Goal: Information Seeking & Learning: Learn about a topic

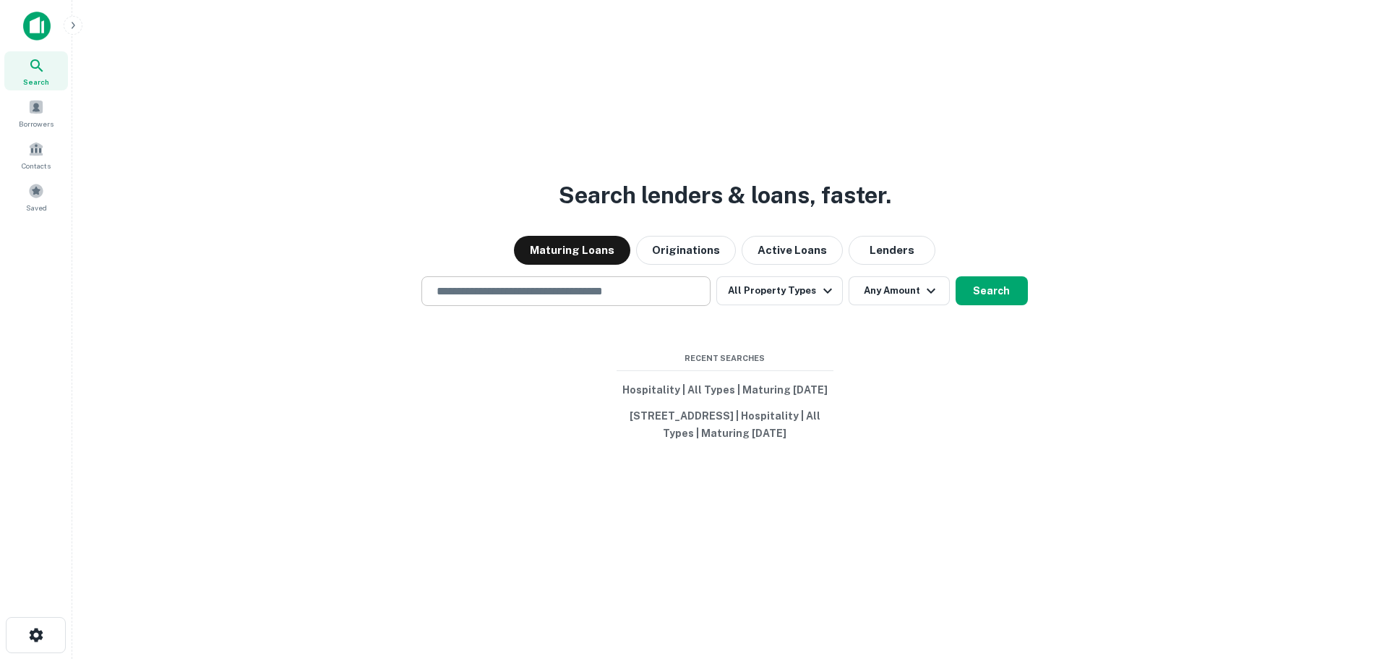
click at [508, 283] on input "text" at bounding box center [566, 291] width 276 height 17
click at [524, 283] on input "text" at bounding box center [566, 291] width 276 height 17
paste input "**********"
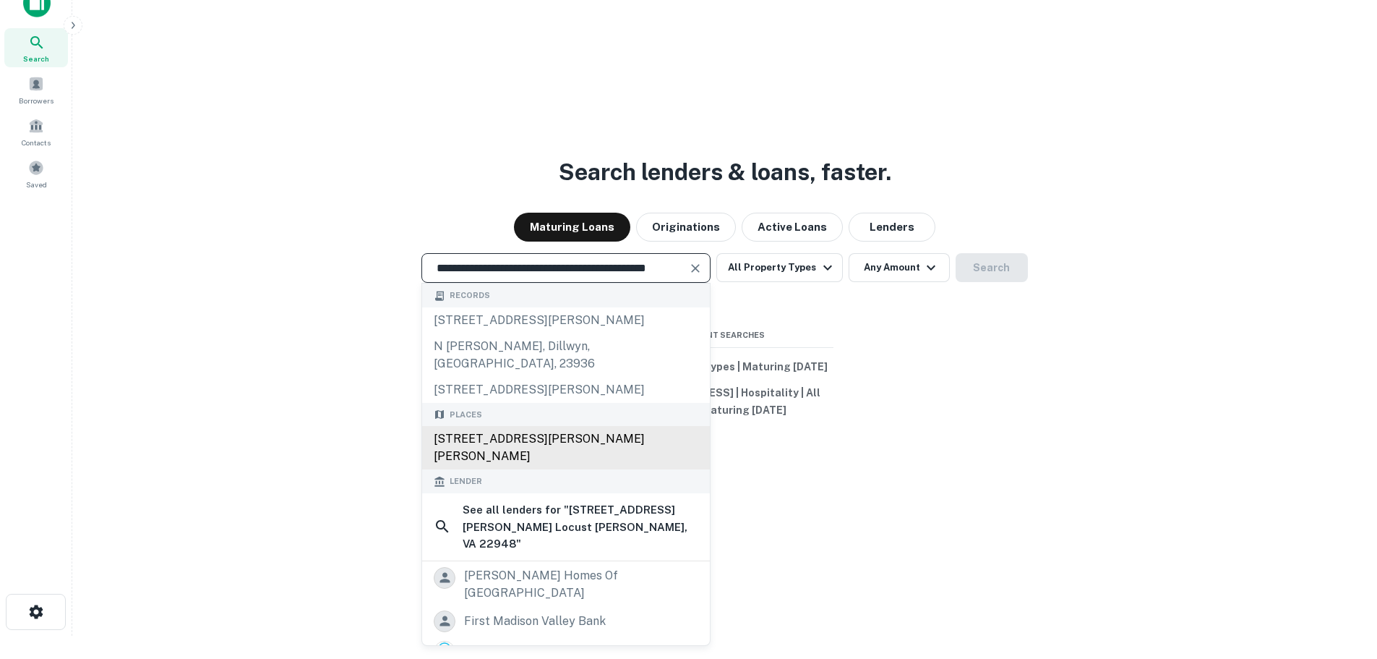
type input "**********"
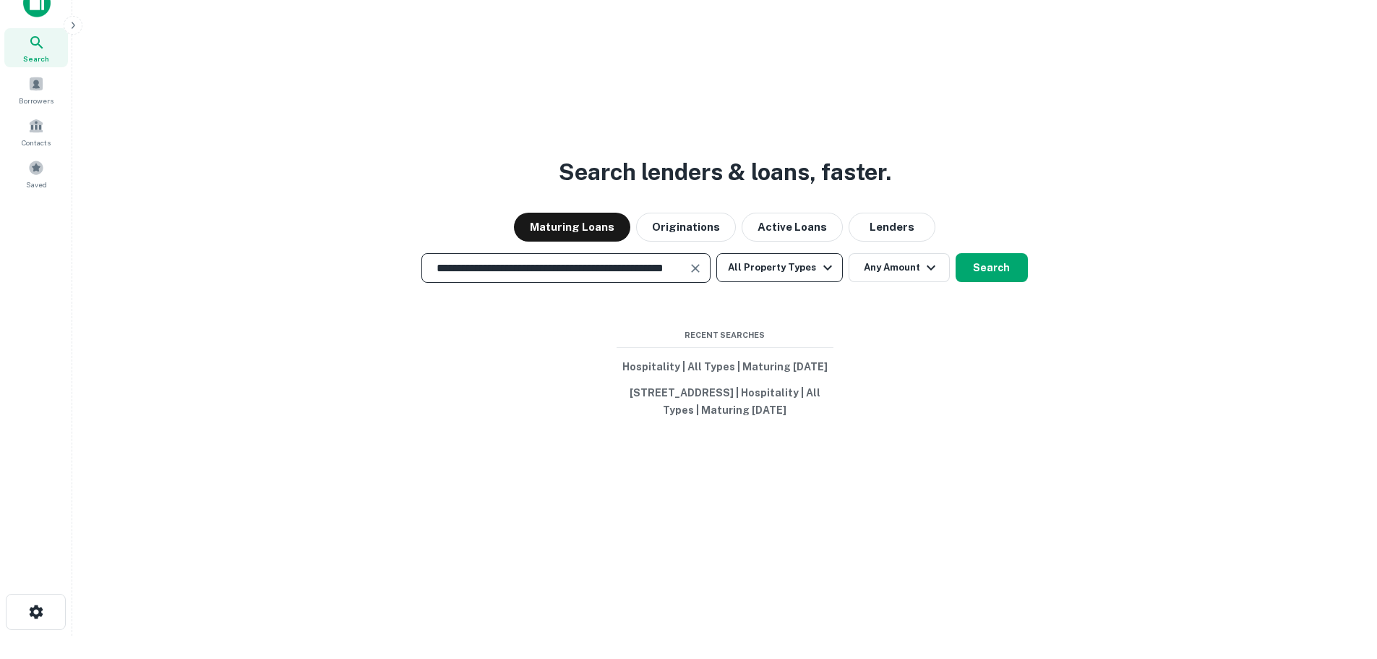
click at [824, 259] on icon "button" at bounding box center [827, 267] width 17 height 17
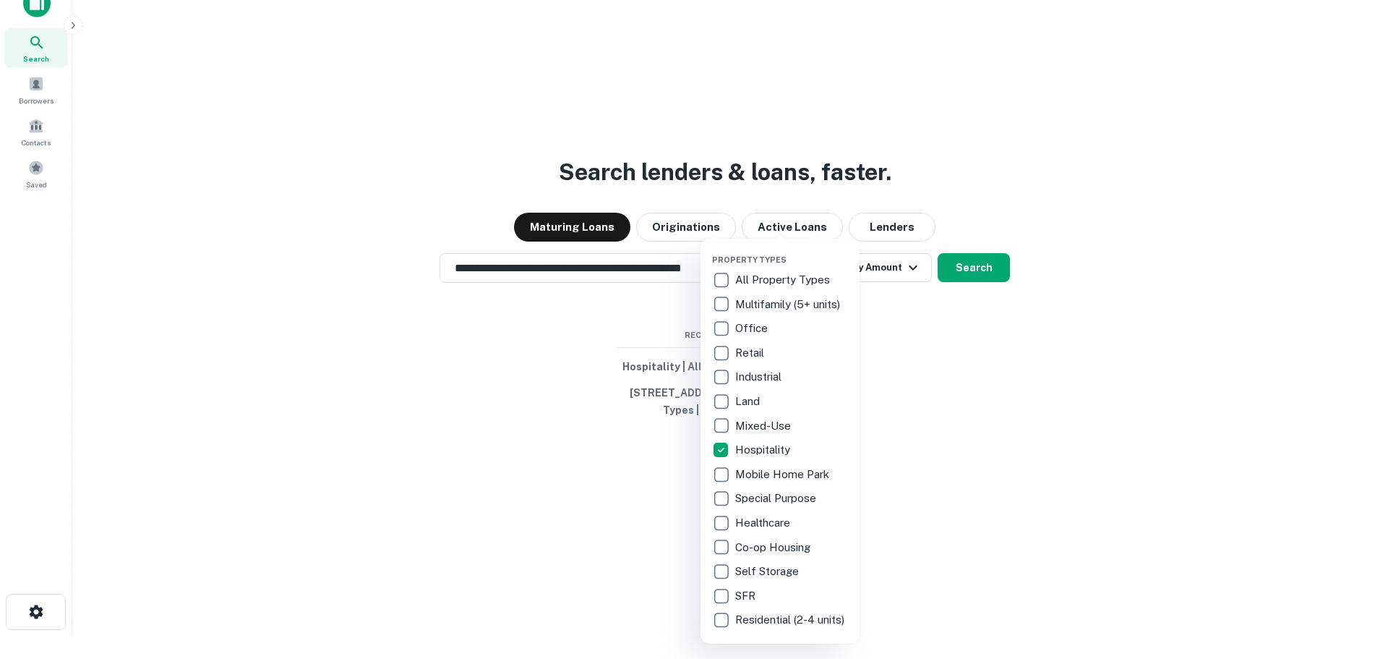
click at [983, 254] on div at bounding box center [694, 329] width 1388 height 659
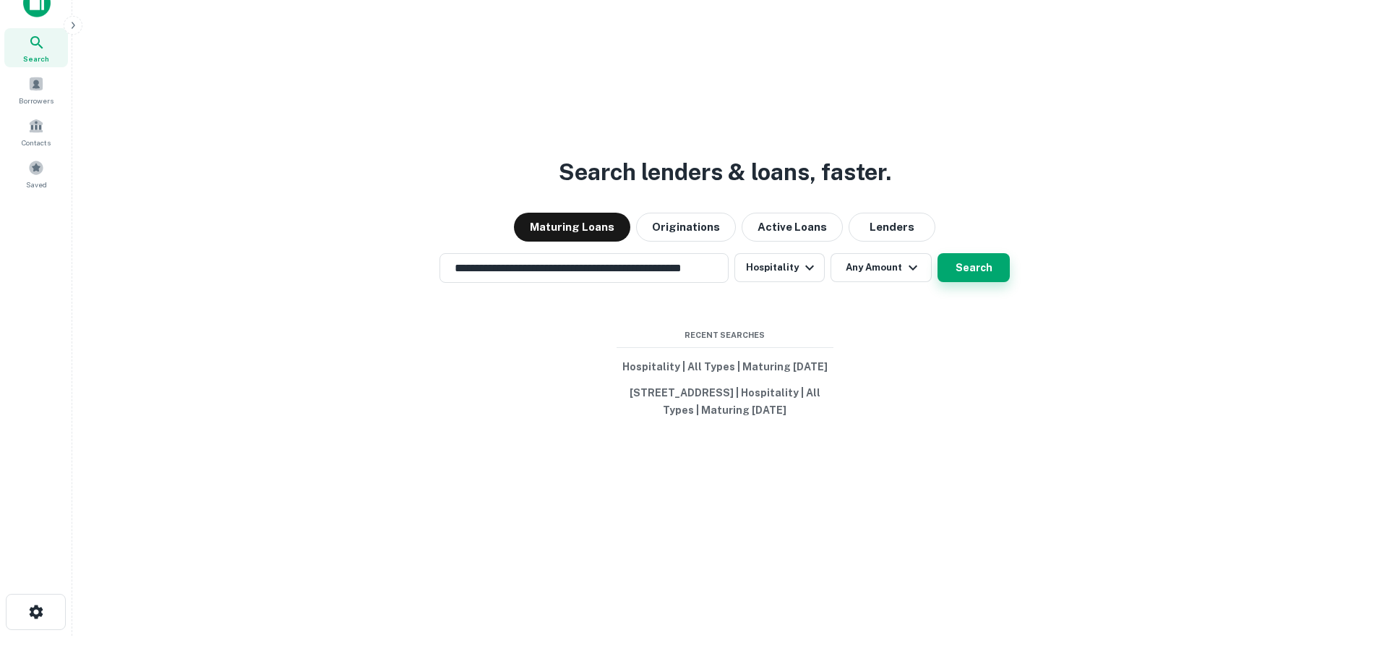
click at [944, 255] on button "Search" at bounding box center [974, 267] width 72 height 29
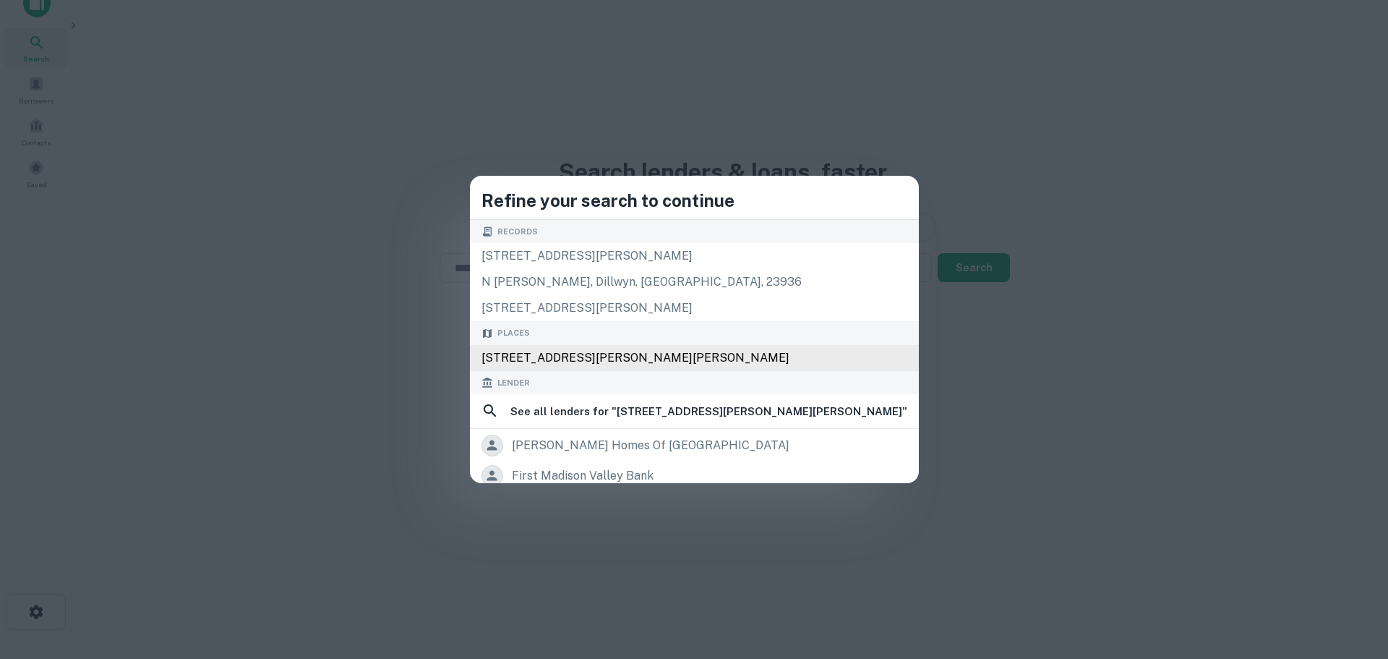
click at [559, 352] on div "2333 N James Madison Hwy, Locust Dale, VA 22948, USA" at bounding box center [694, 358] width 449 height 26
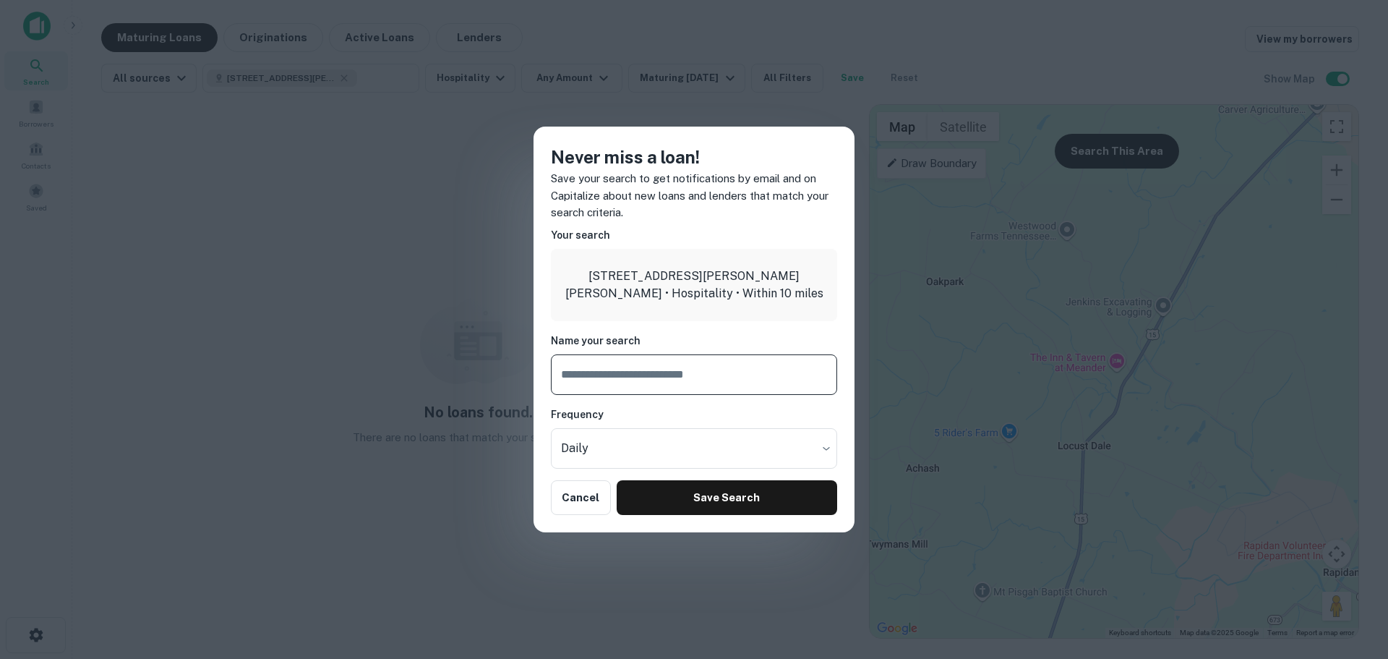
click at [589, 378] on input "text" at bounding box center [694, 374] width 286 height 40
type input "*******"
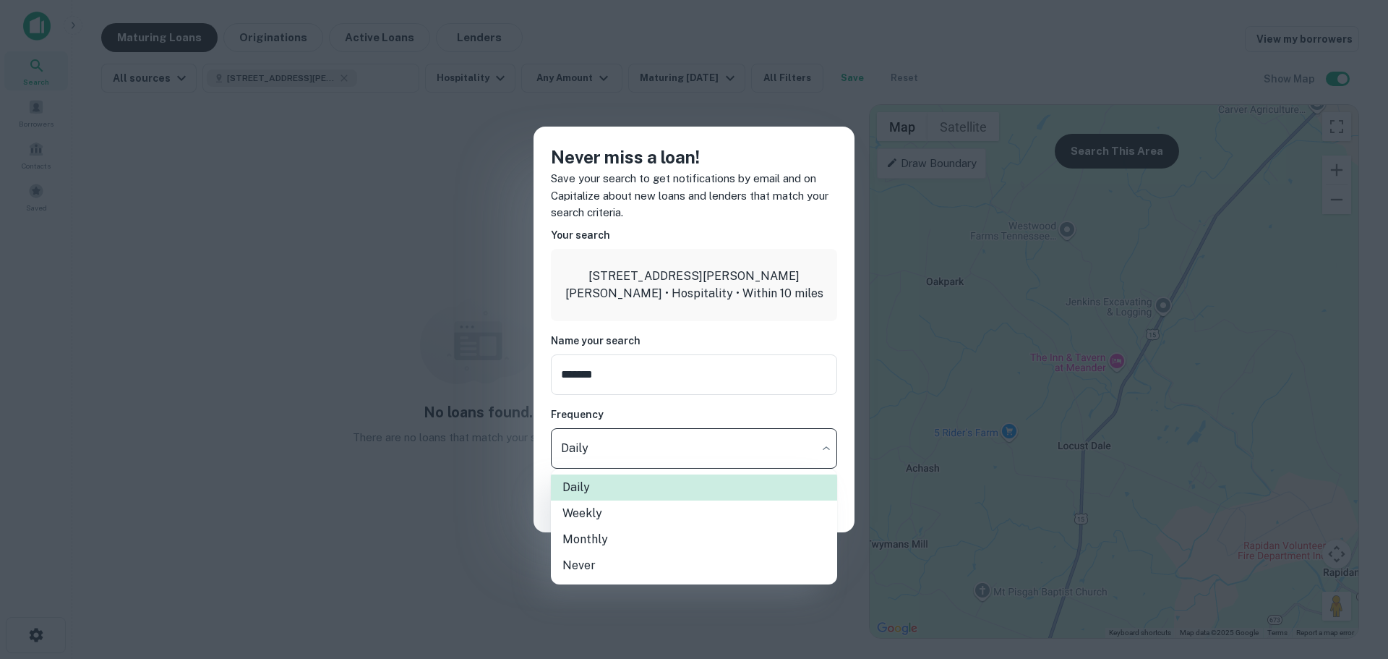
click at [827, 447] on body "Search Borrowers Contacts Saved Maturing Loans Originations Active Loans Lender…" at bounding box center [694, 329] width 1388 height 659
click at [827, 446] on div at bounding box center [694, 329] width 1388 height 659
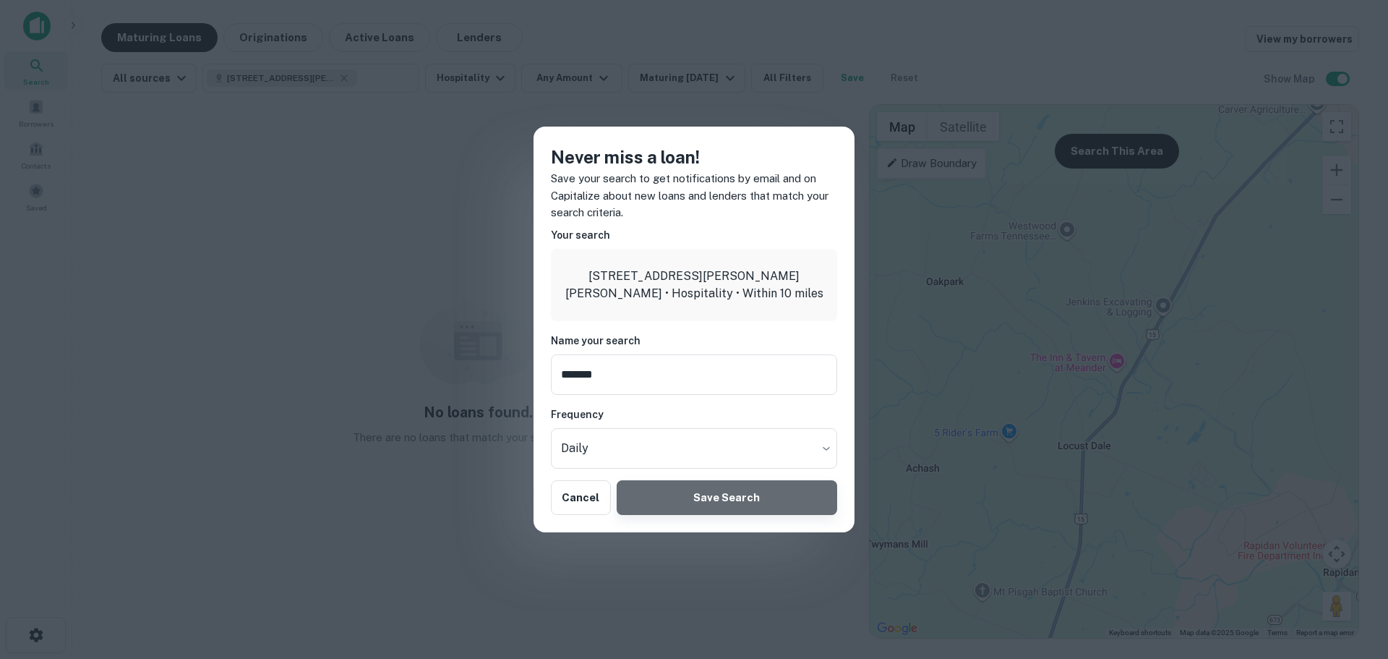
click at [727, 500] on button "Save Search" at bounding box center [727, 497] width 221 height 35
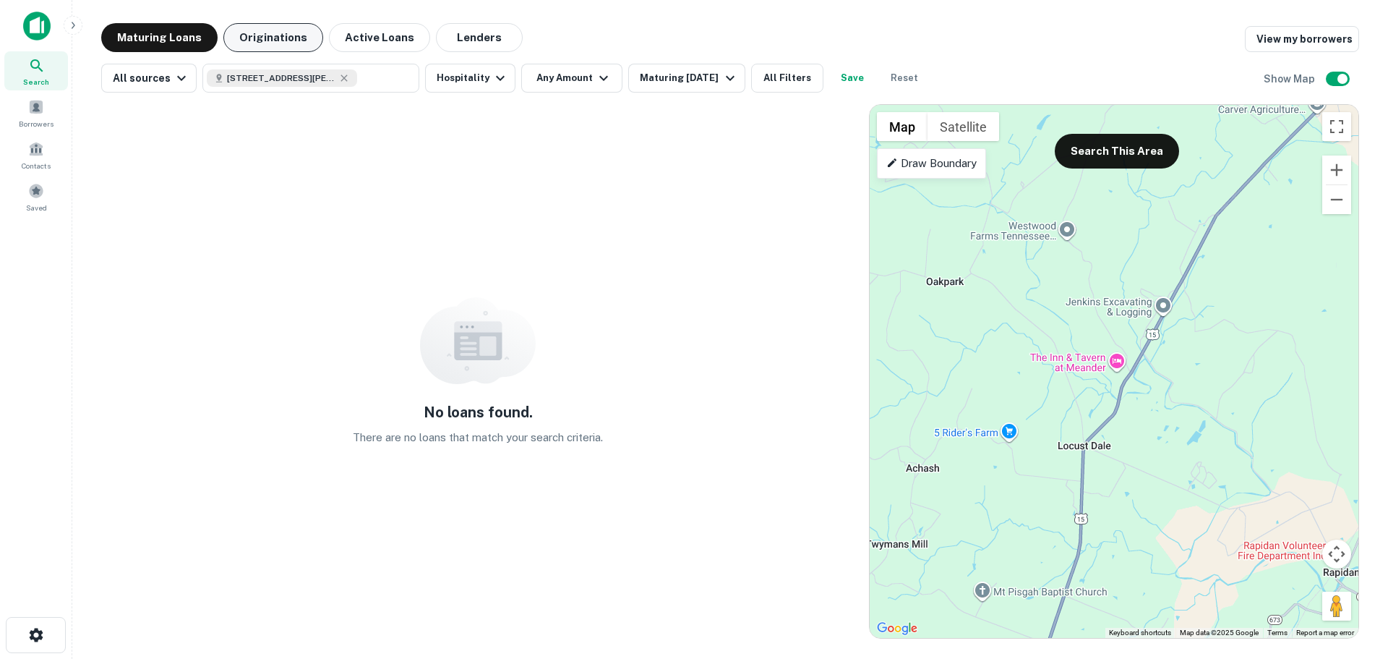
click at [270, 43] on button "Originations" at bounding box center [273, 37] width 100 height 29
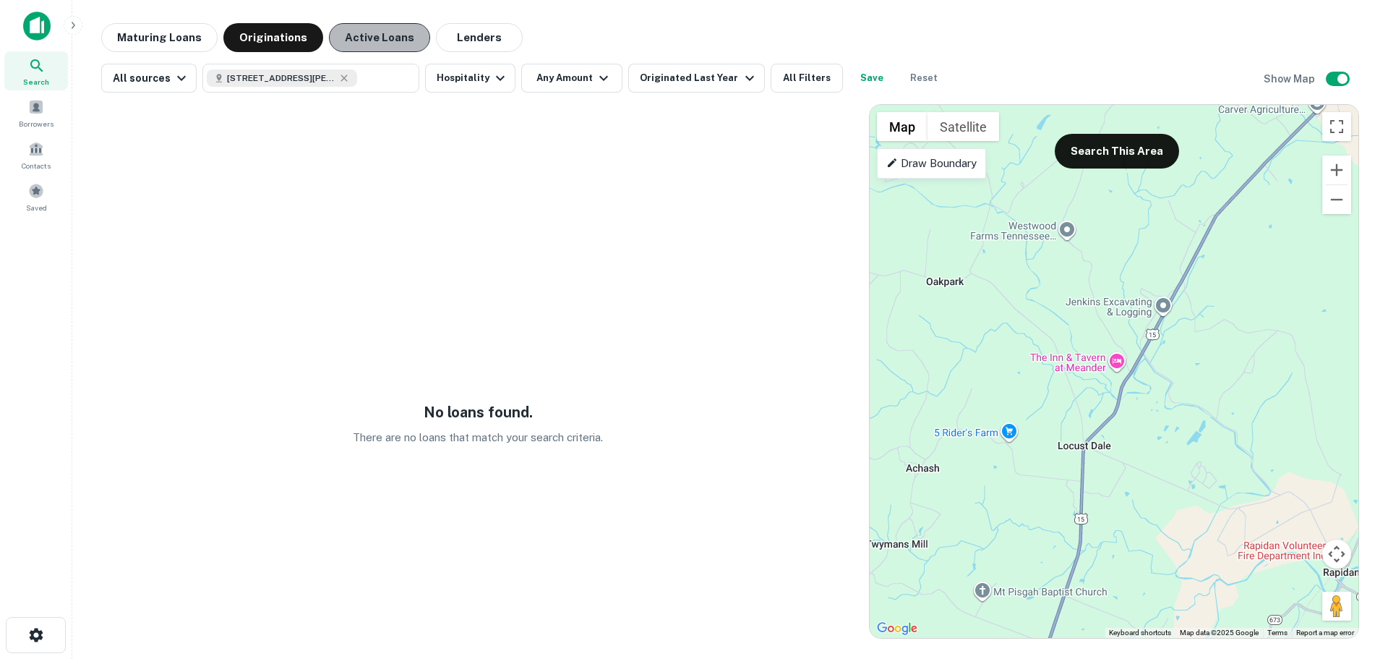
click at [378, 36] on button "Active Loans" at bounding box center [379, 37] width 101 height 29
click at [1114, 372] on gmp-advanced-marker at bounding box center [1114, 372] width 0 height 0
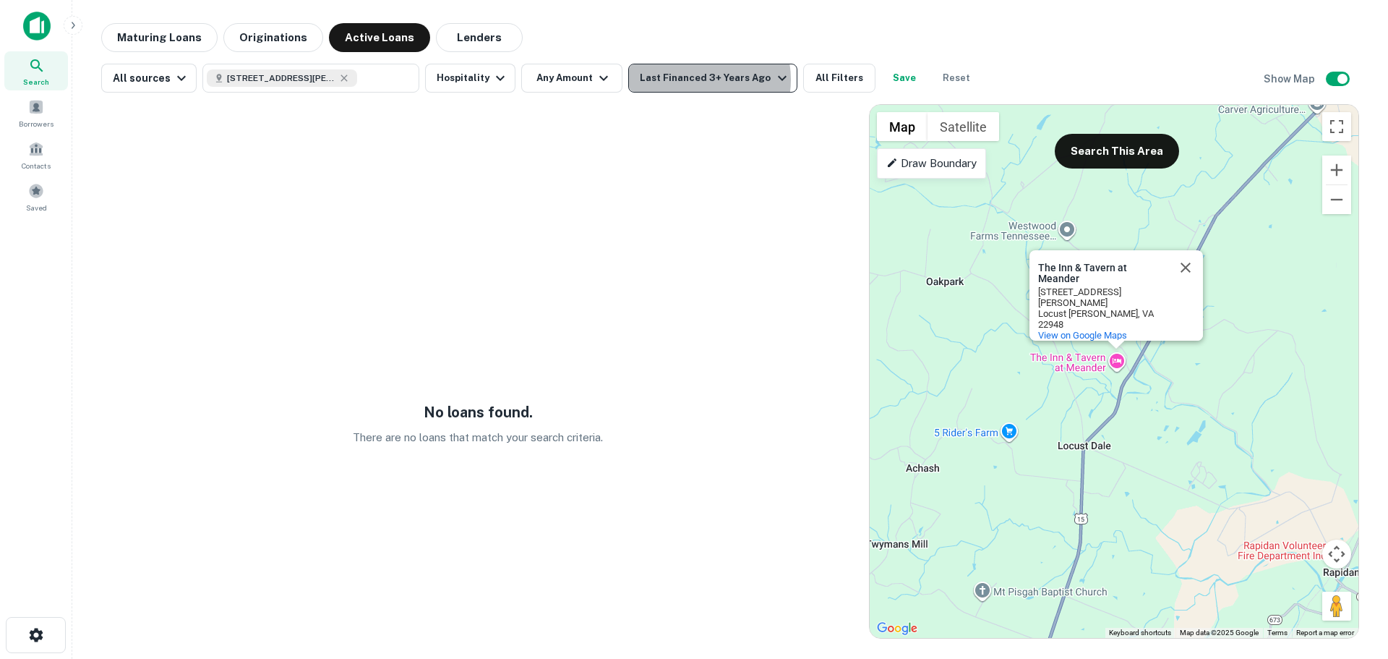
click at [689, 80] on div "Last Financed 3+ Years Ago" at bounding box center [715, 77] width 150 height 17
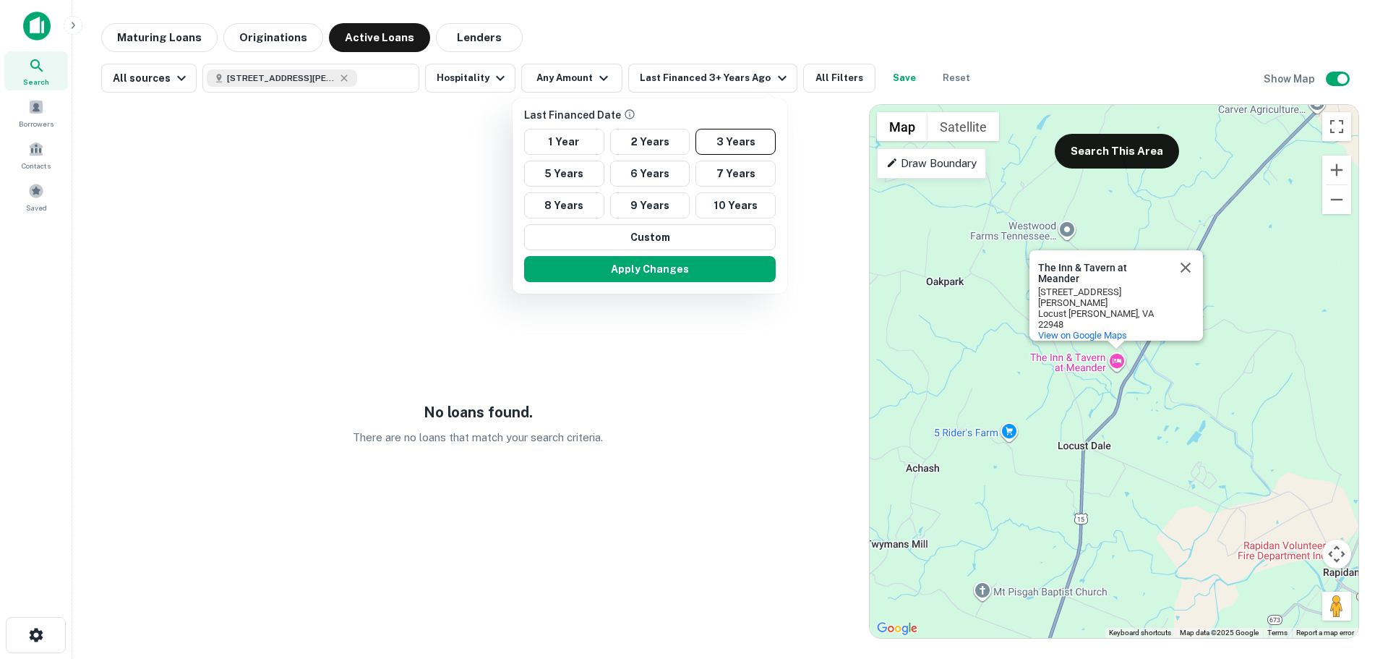
click at [255, 222] on div at bounding box center [694, 329] width 1388 height 659
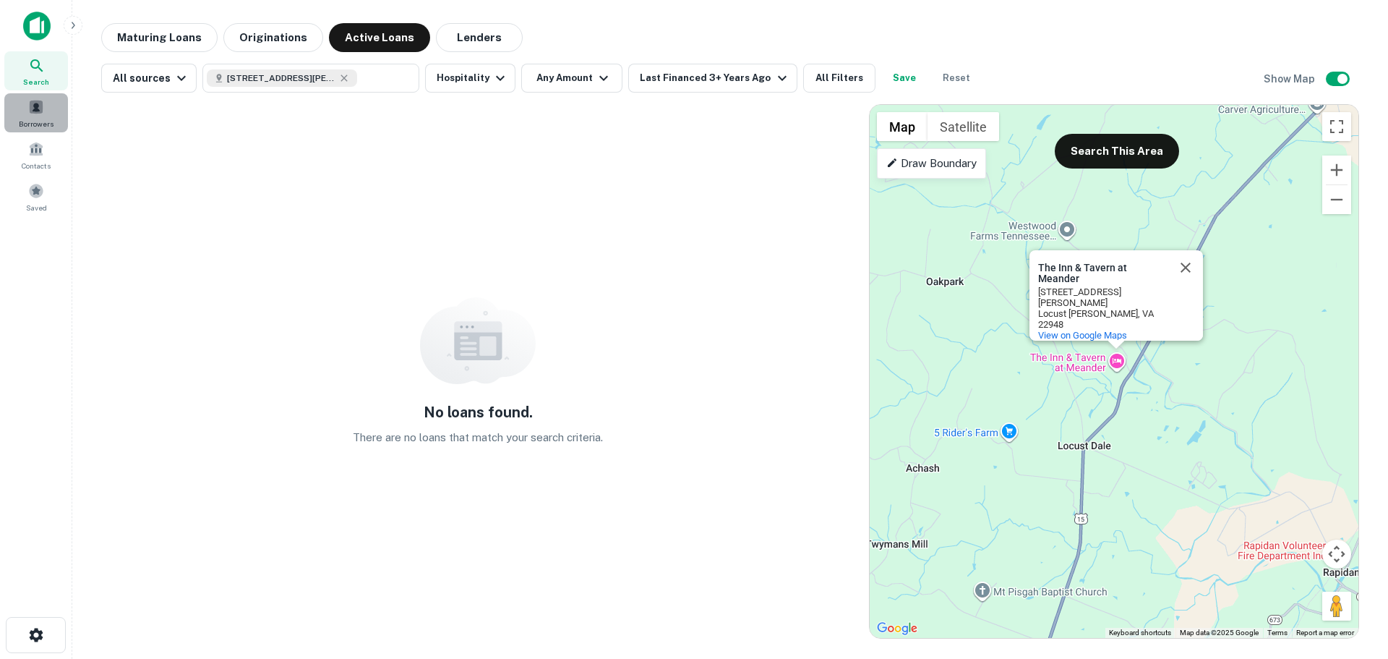
click at [37, 102] on span at bounding box center [36, 107] width 16 height 16
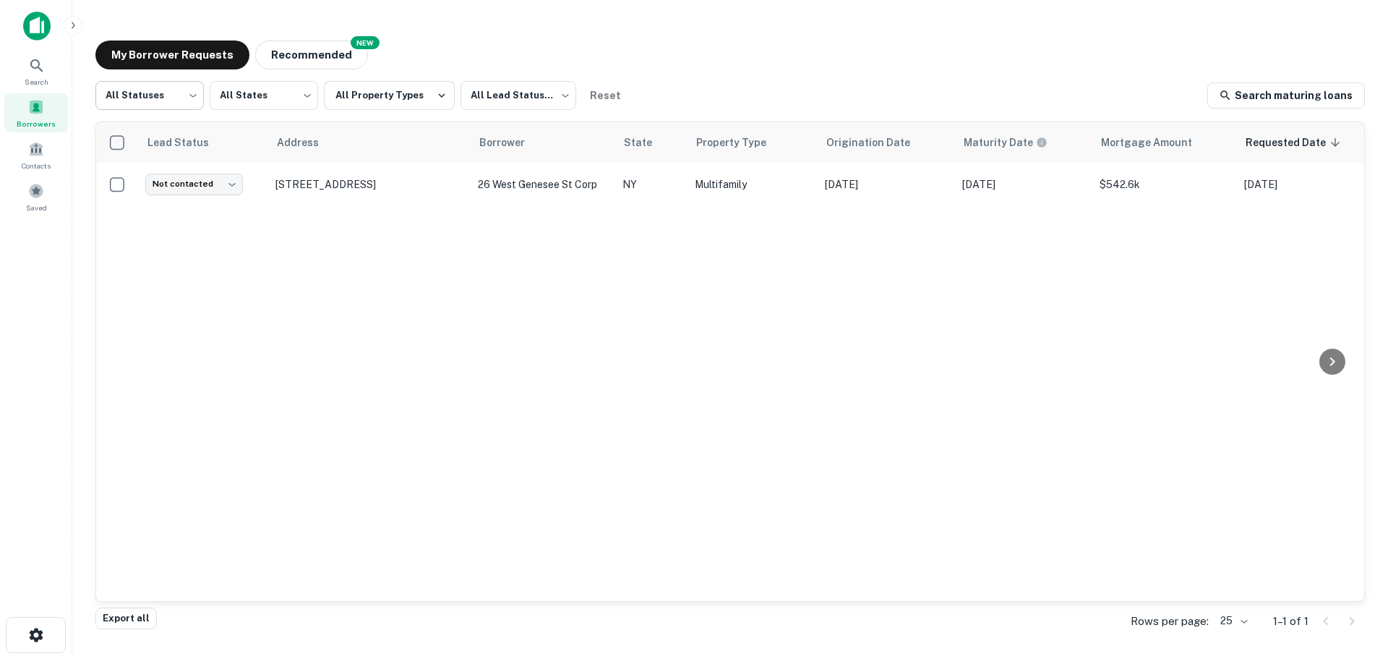
click at [150, 94] on body "Search Borrowers Contacts Saved My Borrower Requests NEW Recommended All Status…" at bounding box center [694, 329] width 1388 height 659
click at [150, 94] on div at bounding box center [694, 329] width 1388 height 659
click at [37, 63] on icon at bounding box center [36, 65] width 17 height 17
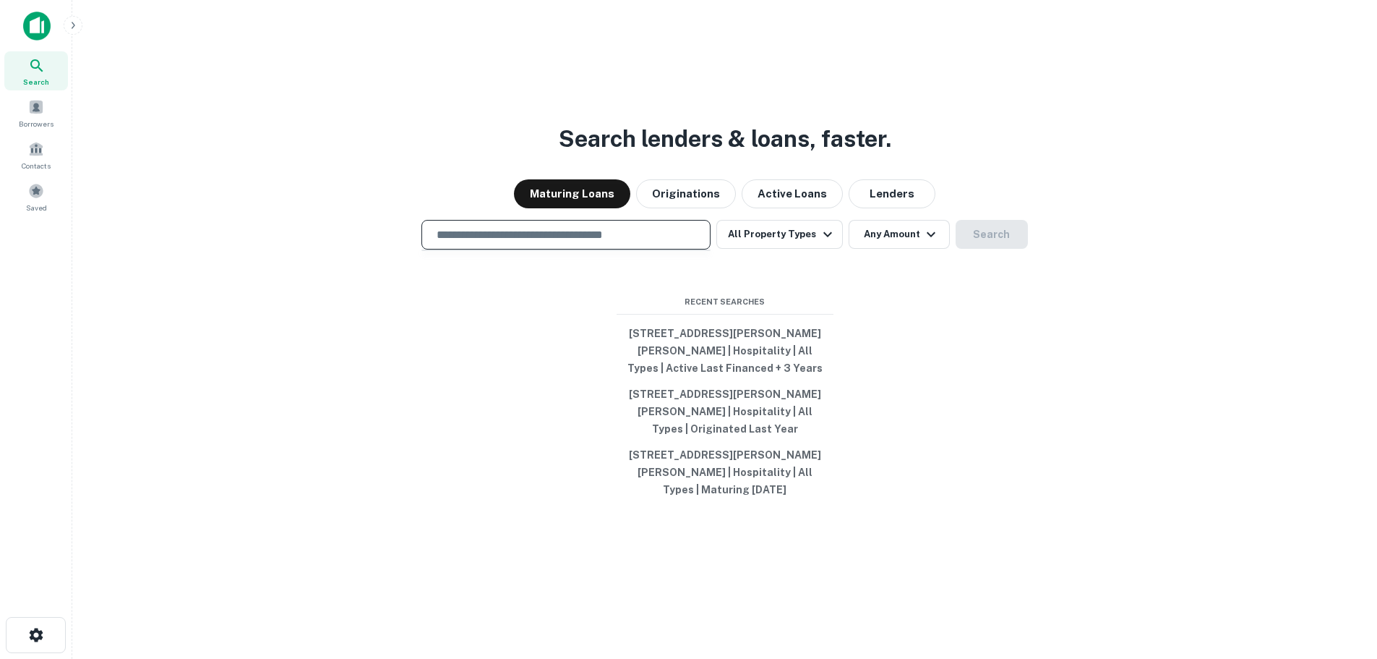
click at [519, 237] on input "text" at bounding box center [566, 234] width 276 height 17
click at [33, 110] on span at bounding box center [36, 107] width 16 height 16
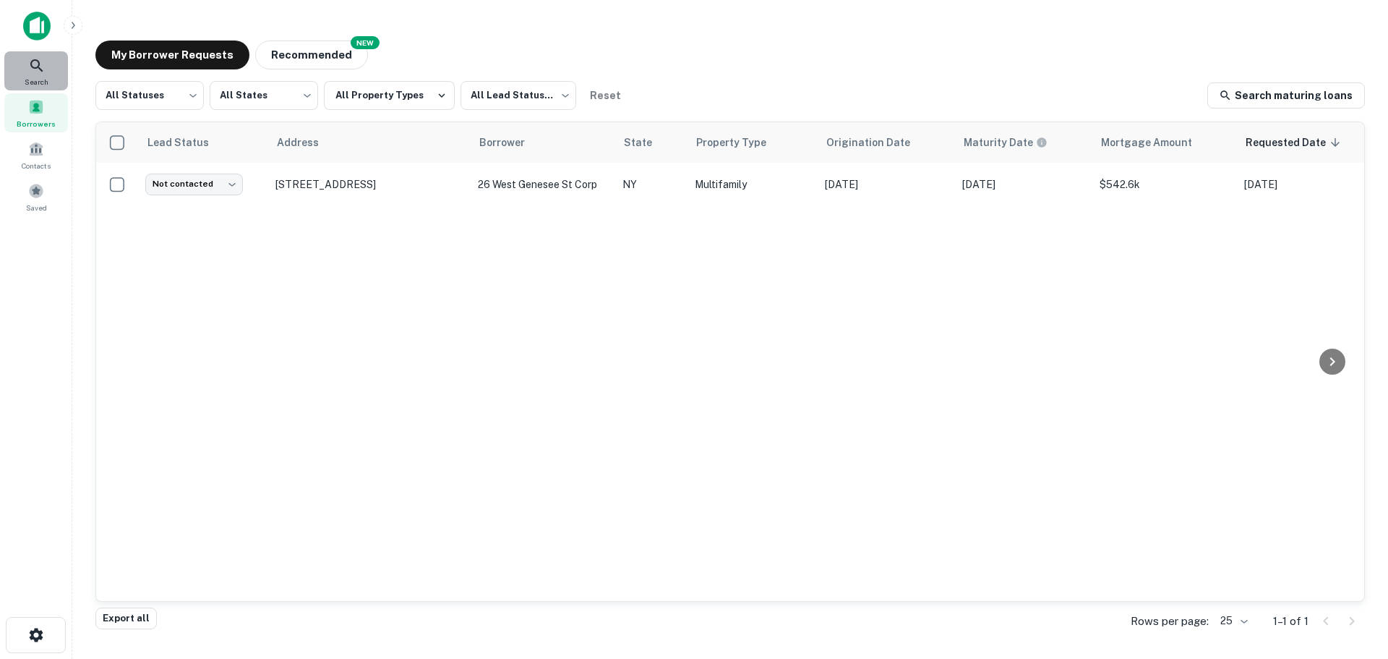
click at [34, 66] on icon at bounding box center [36, 65] width 17 height 17
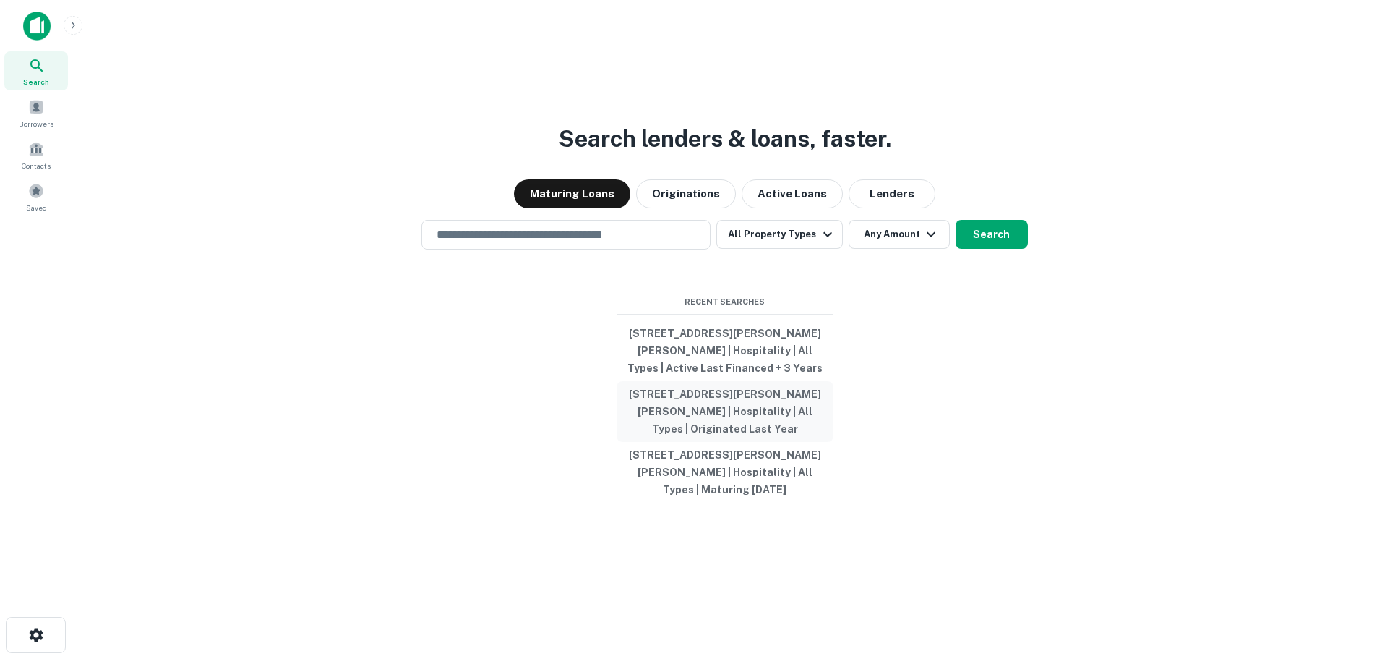
click at [751, 408] on button "[STREET_ADDRESS][PERSON_NAME][PERSON_NAME] | Hospitality | All Types | Originat…" at bounding box center [725, 411] width 217 height 61
type input "**********"
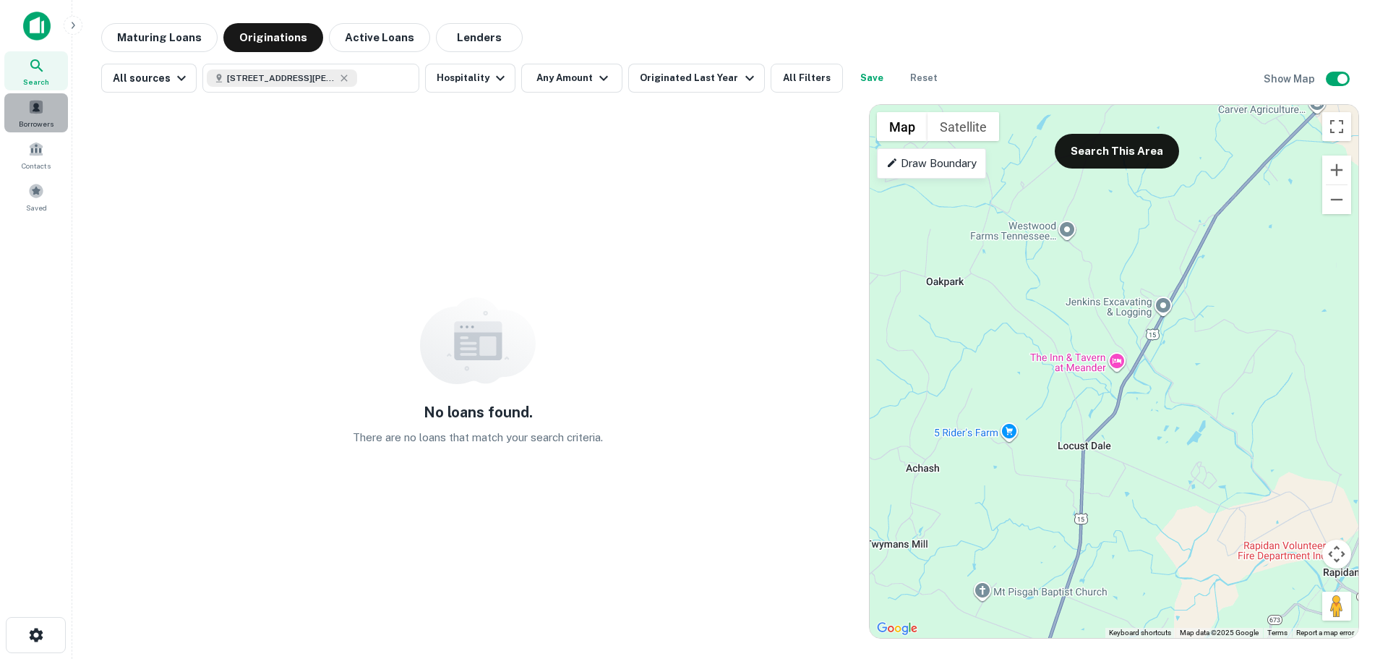
click at [40, 112] on span at bounding box center [36, 107] width 16 height 16
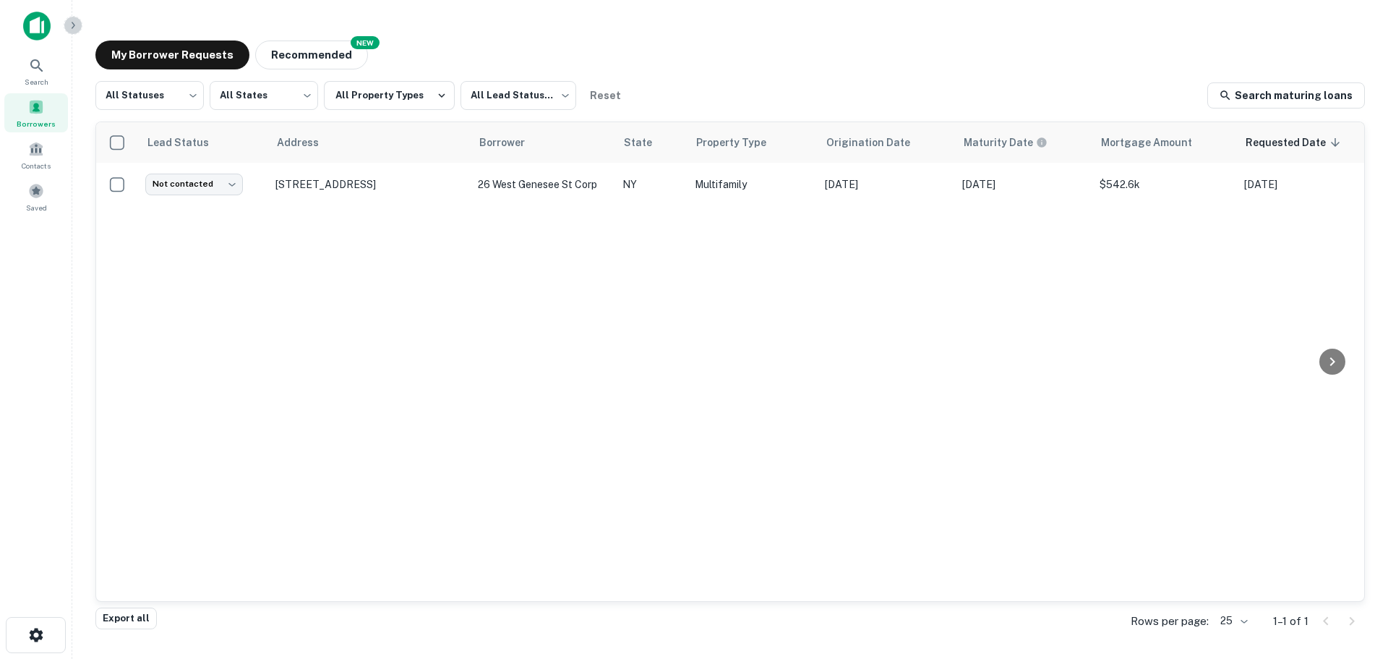
click at [75, 27] on icon "button" at bounding box center [73, 26] width 12 height 12
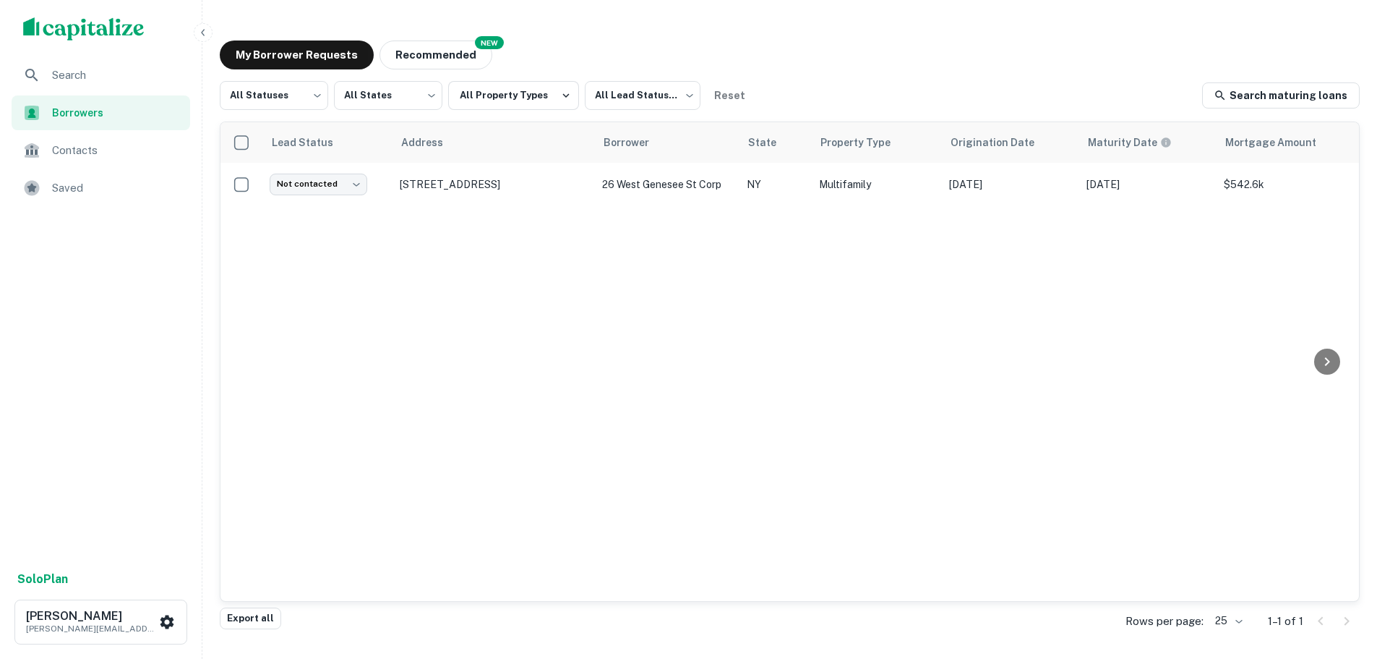
click at [38, 73] on icon "scrollable content" at bounding box center [31, 75] width 17 height 17
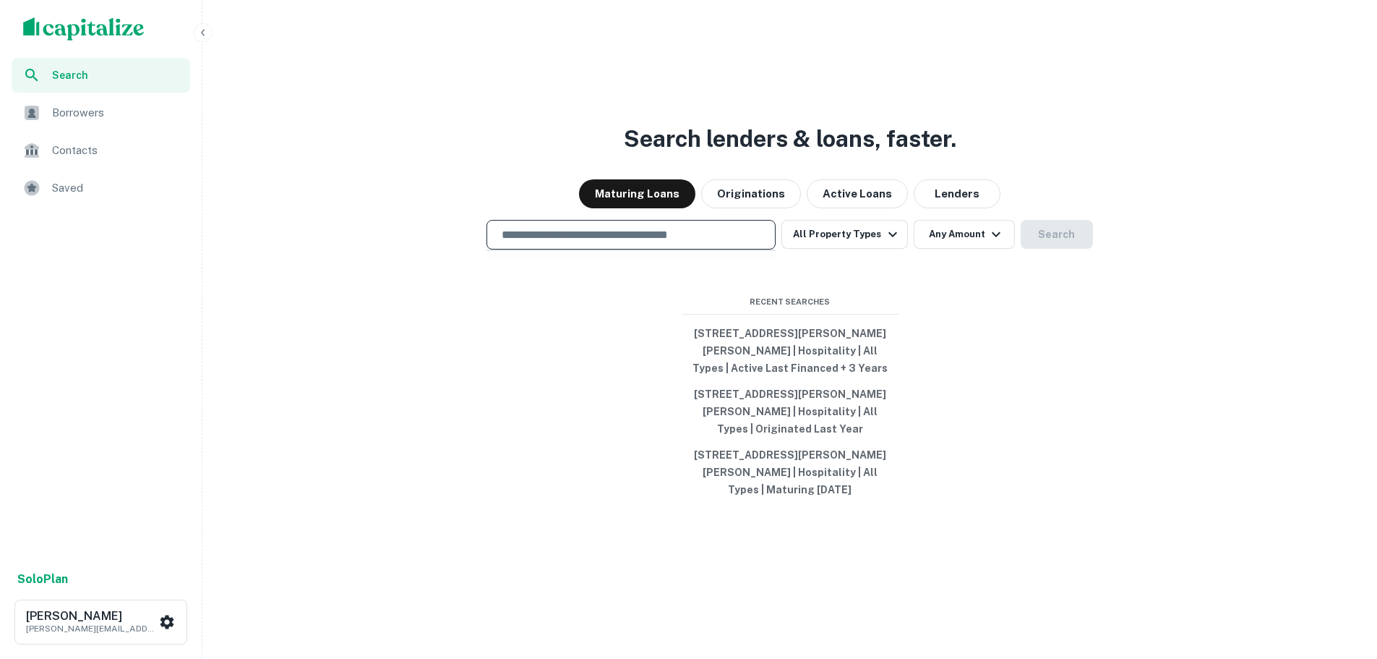
click at [587, 238] on input "text" at bounding box center [631, 234] width 276 height 17
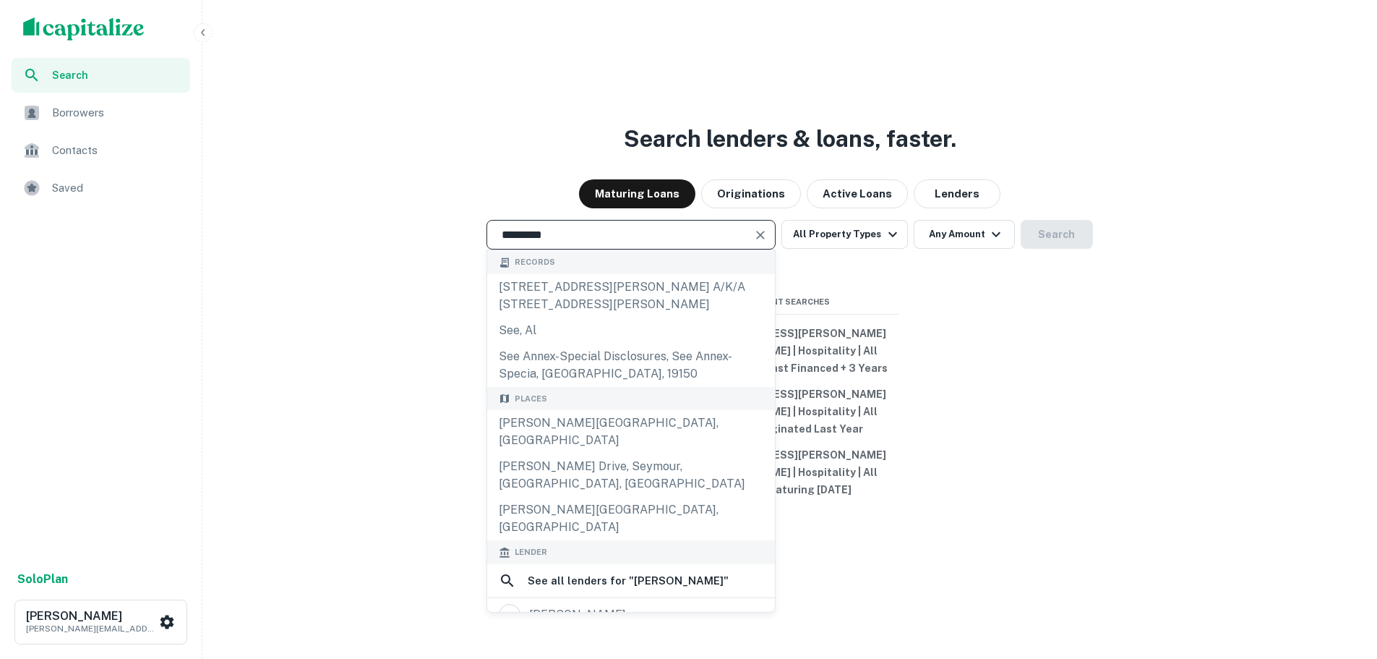
type input "**********"
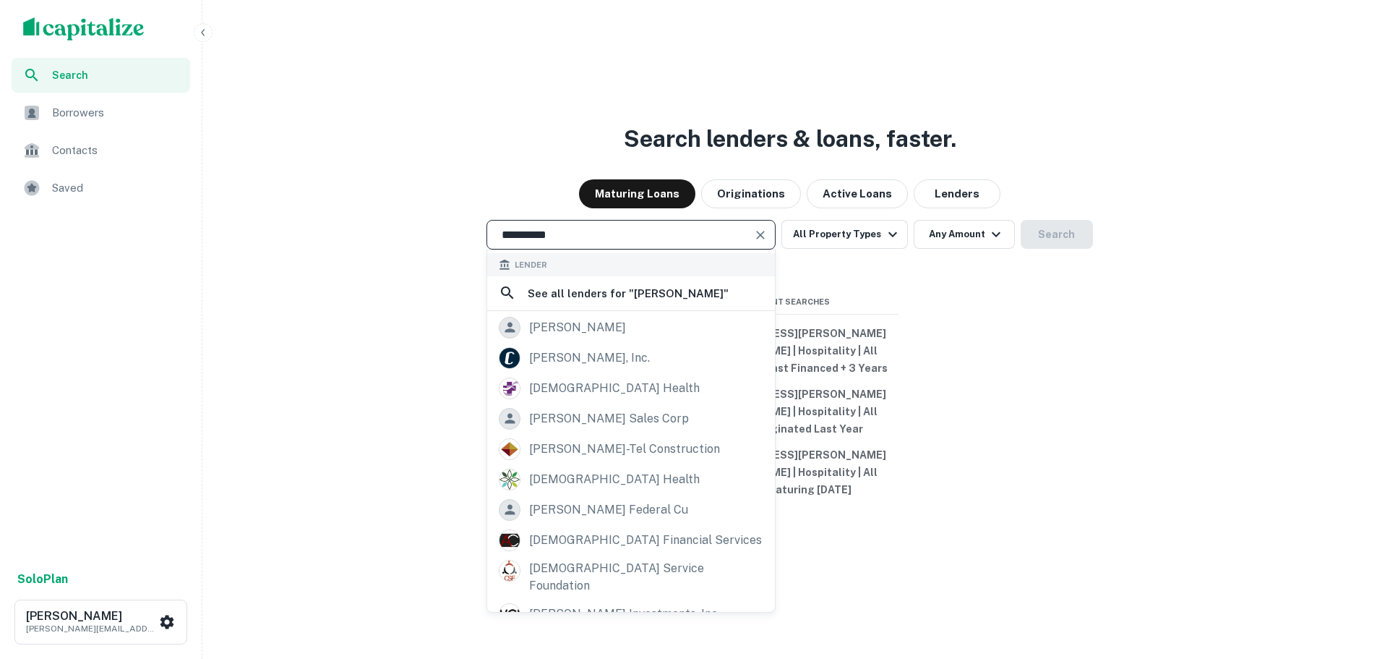
scroll to position [103, 0]
